Goal: Information Seeking & Learning: Learn about a topic

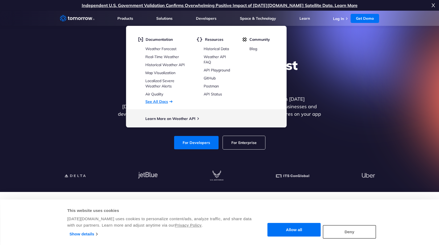
click at [167, 101] on link "See All Docs" at bounding box center [156, 101] width 23 height 5
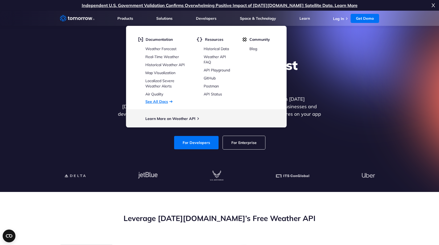
click at [159, 101] on link "See All Docs" at bounding box center [156, 101] width 23 height 5
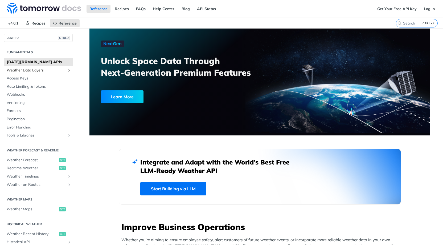
click at [53, 71] on span "Weather Data Layers" at bounding box center [36, 70] width 59 height 5
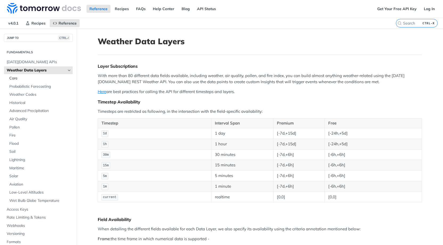
click at [31, 80] on span "Core" at bounding box center [40, 78] width 62 height 5
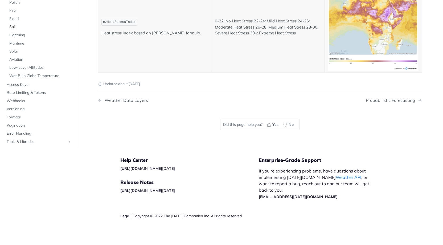
scroll to position [2715, 0]
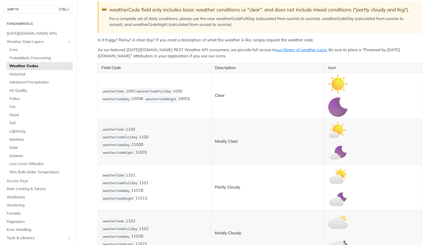
scroll to position [74, 0]
